Goal: Find specific page/section: Find specific page/section

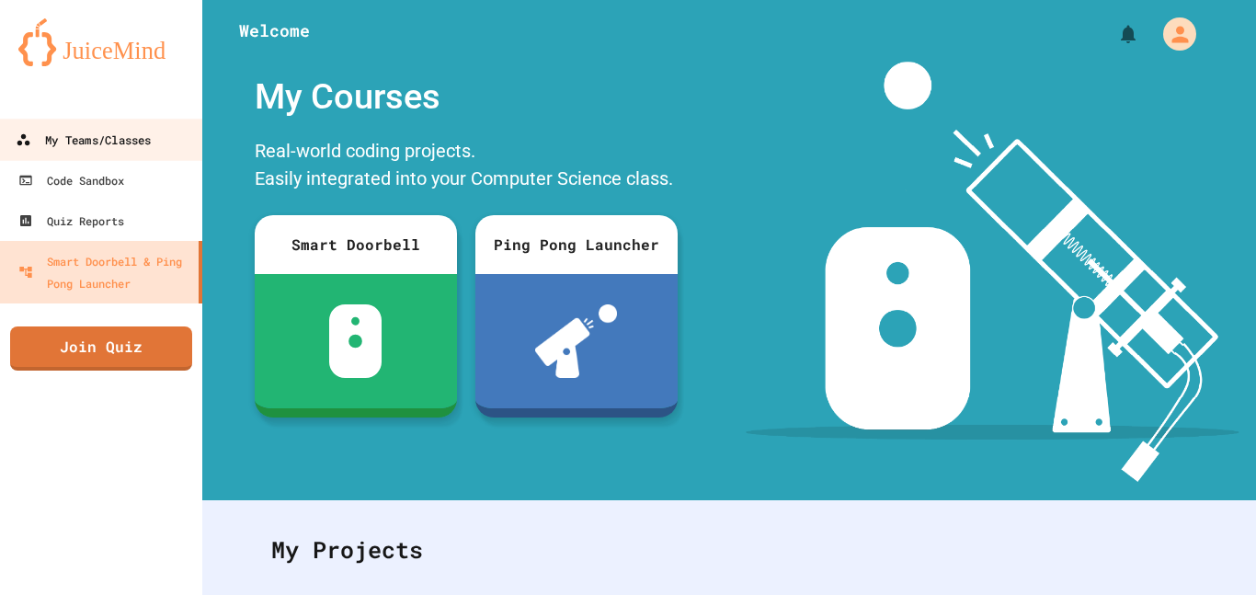
click at [136, 132] on div "My Teams/Classes" at bounding box center [83, 140] width 135 height 23
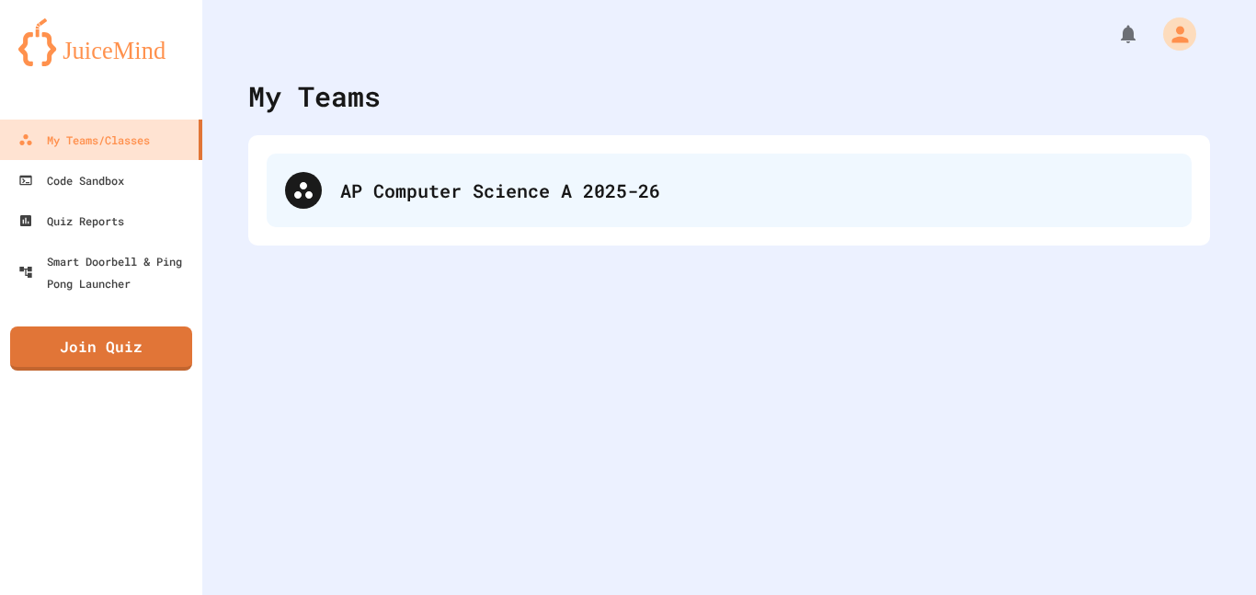
click at [521, 162] on div "AP Computer Science A 2025-26" at bounding box center [729, 191] width 925 height 74
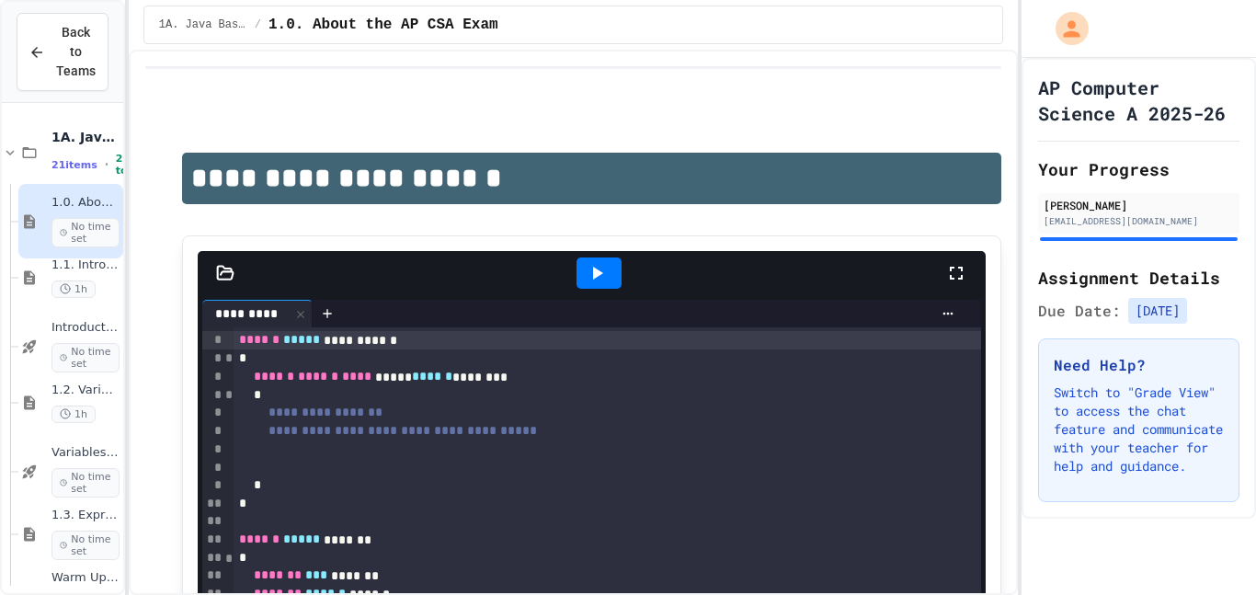
click at [89, 468] on span "No time set" at bounding box center [86, 482] width 68 height 29
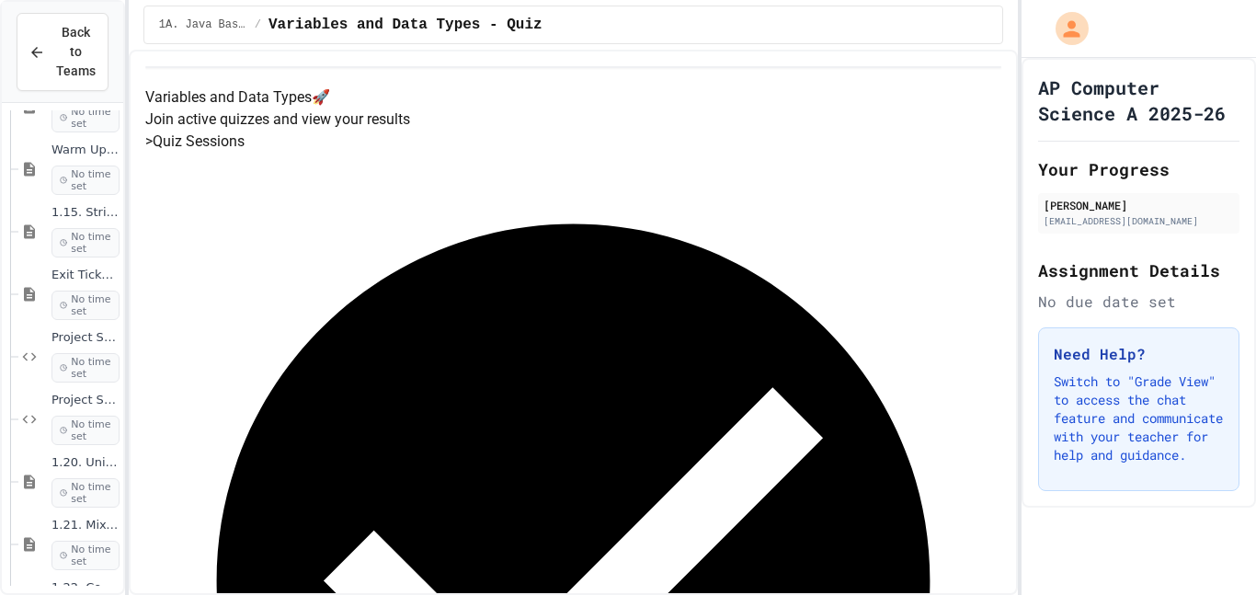
scroll to position [2434, 0]
